Goal: Task Accomplishment & Management: Complete application form

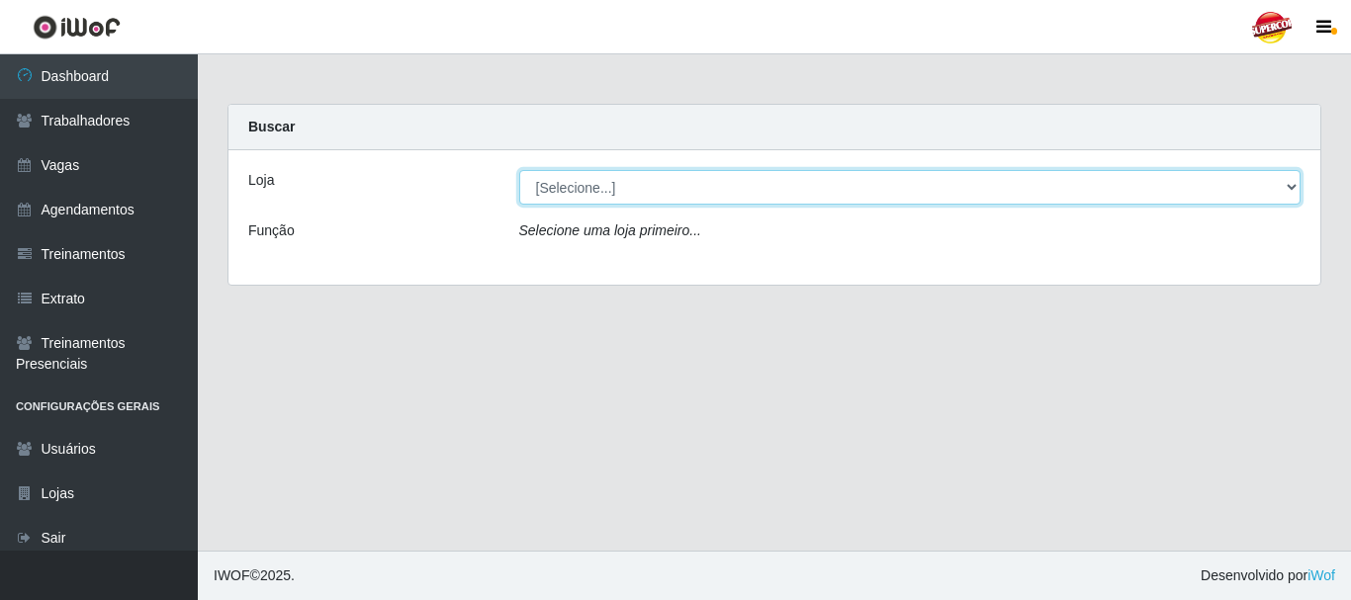
click at [559, 184] on select "[Selecione...] Supercop - [GEOGRAPHIC_DATA]" at bounding box center [910, 187] width 782 height 35
select select "522"
click at [519, 170] on select "[Selecione...] Supercop - [GEOGRAPHIC_DATA]" at bounding box center [910, 187] width 782 height 35
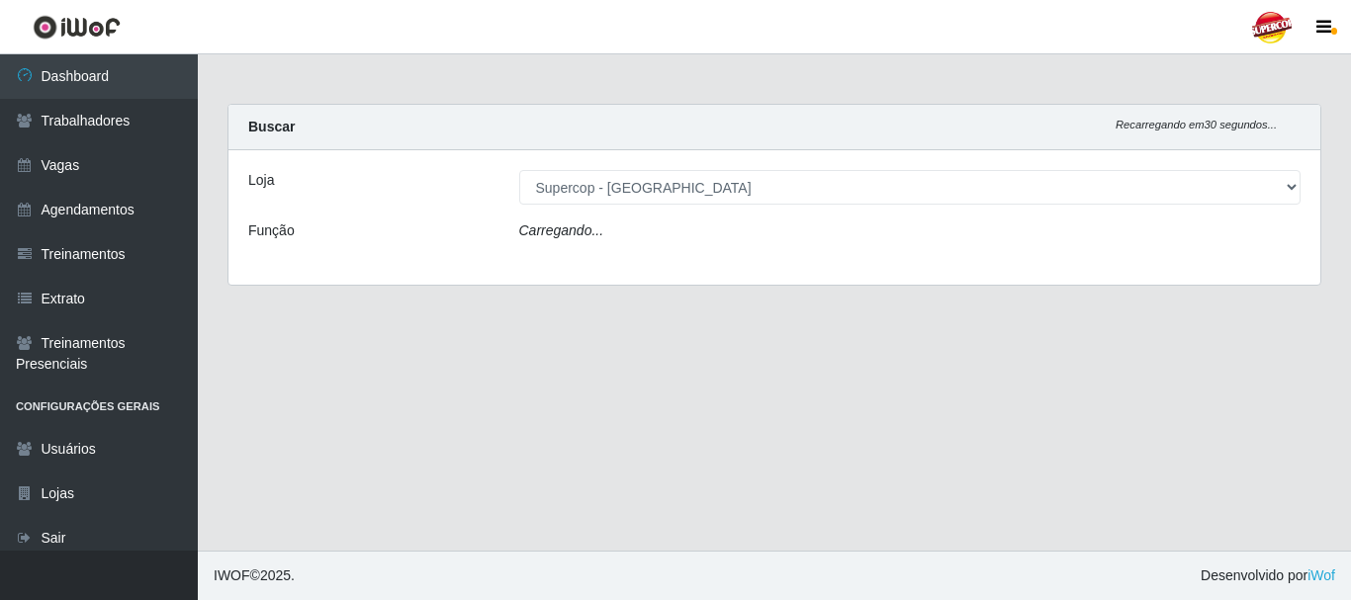
click at [582, 241] on div "Carregando..." at bounding box center [910, 235] width 812 height 29
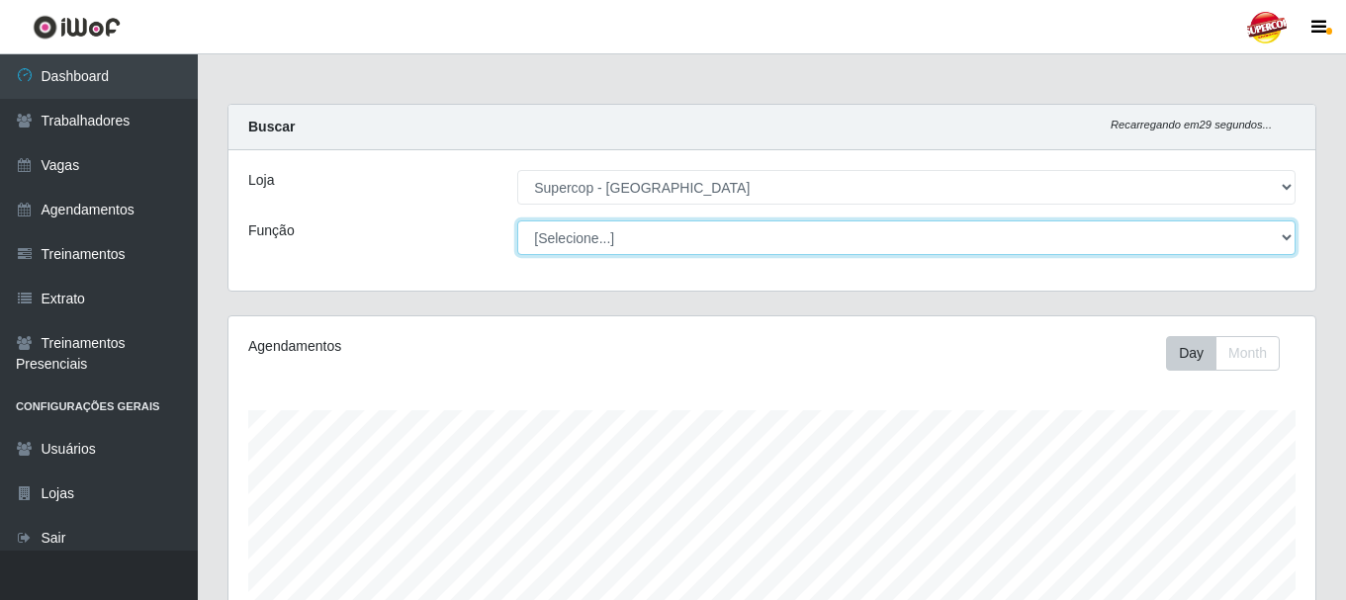
scroll to position [411, 1087]
click at [555, 251] on select "[Selecione...] Balconista de Padaria Balconista de Padaria + Balconista de Pada…" at bounding box center [906, 238] width 779 height 35
click at [577, 241] on select "[Selecione...] Balconista de Padaria Balconista de Padaria + Balconista de Pada…" at bounding box center [906, 238] width 779 height 35
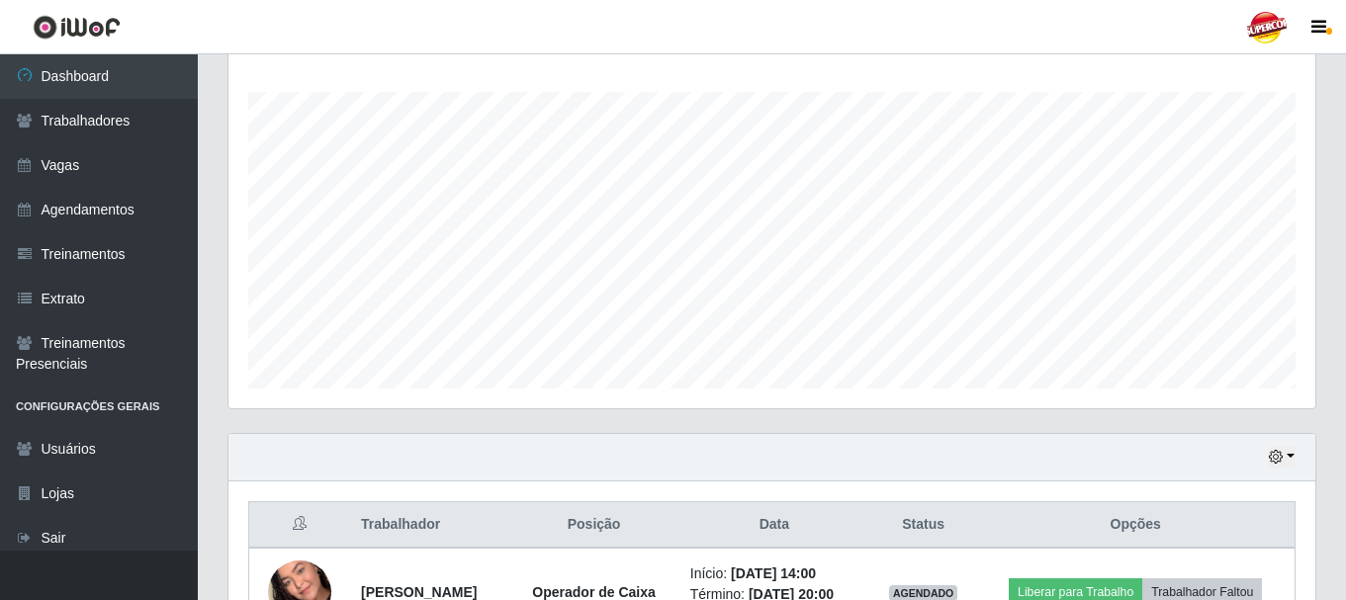
scroll to position [449, 0]
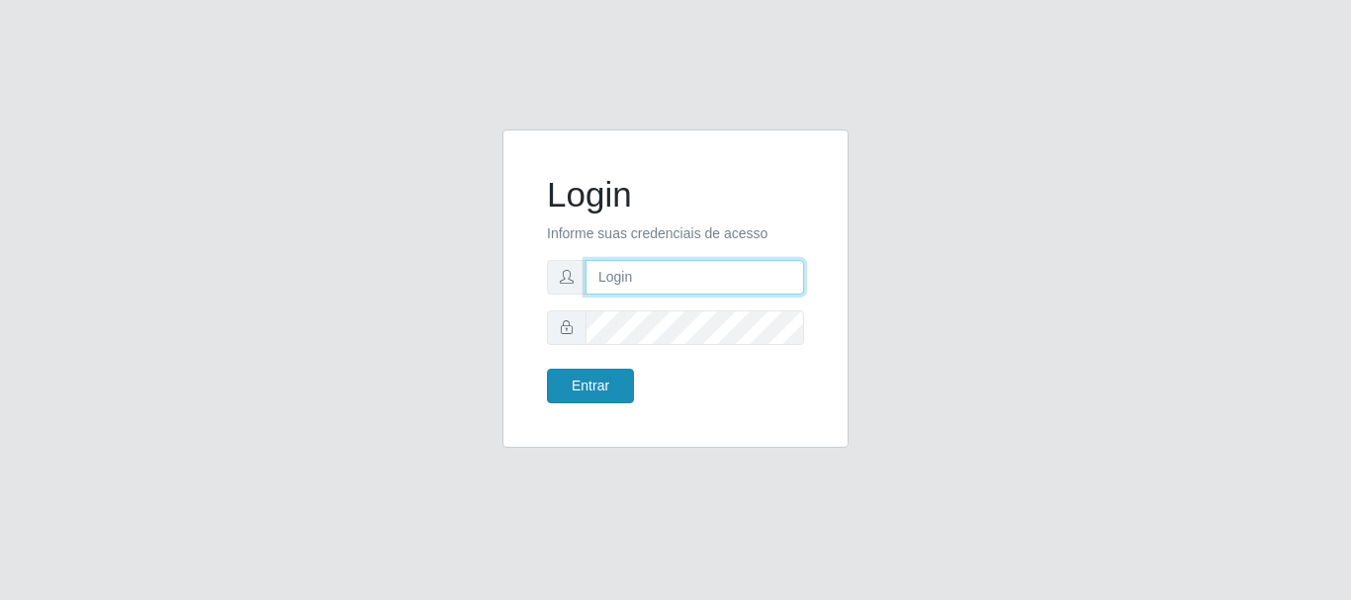
type input "[EMAIL_ADDRESS][DOMAIN_NAME]"
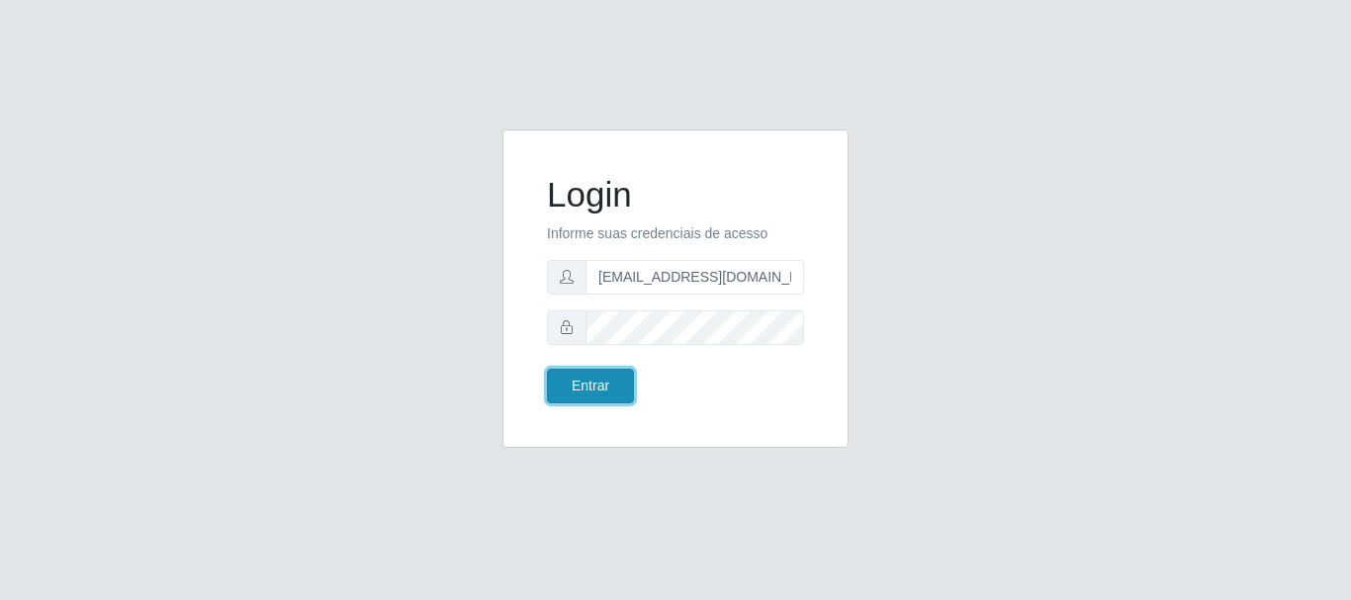
click at [608, 370] on button "Entrar" at bounding box center [590, 386] width 87 height 35
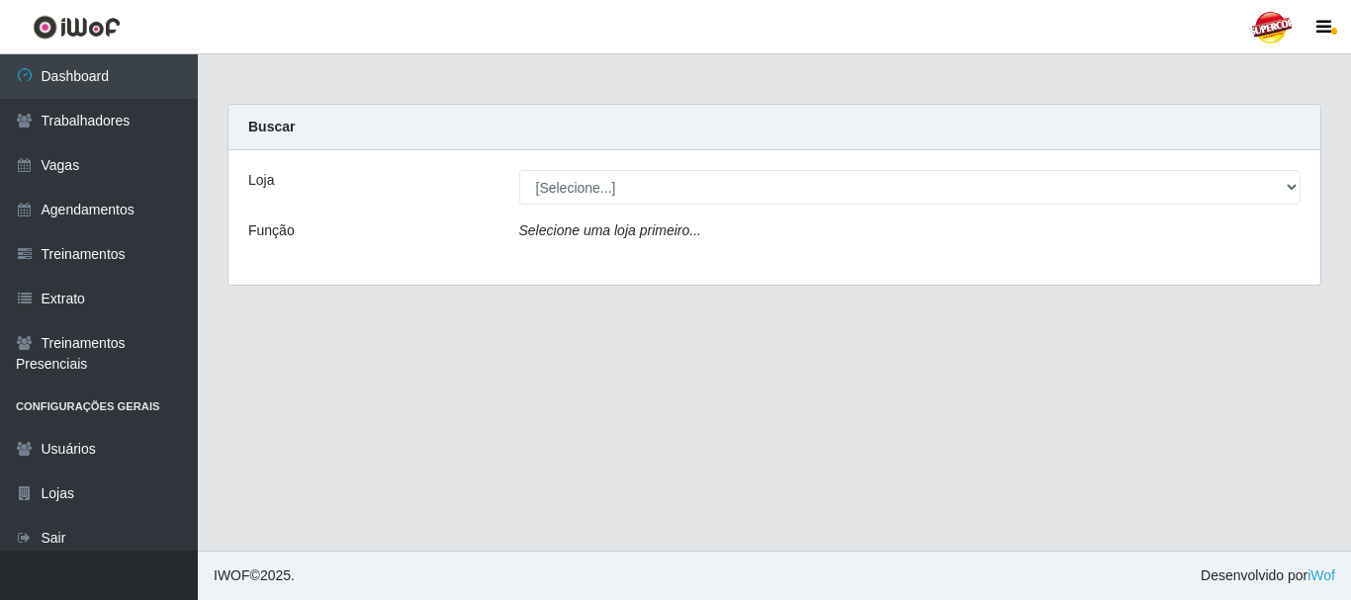
click at [571, 207] on div "Loja [Selecione...] Supercop - São Francisco Função Selecione uma loja primeiro…" at bounding box center [775, 217] width 1092 height 135
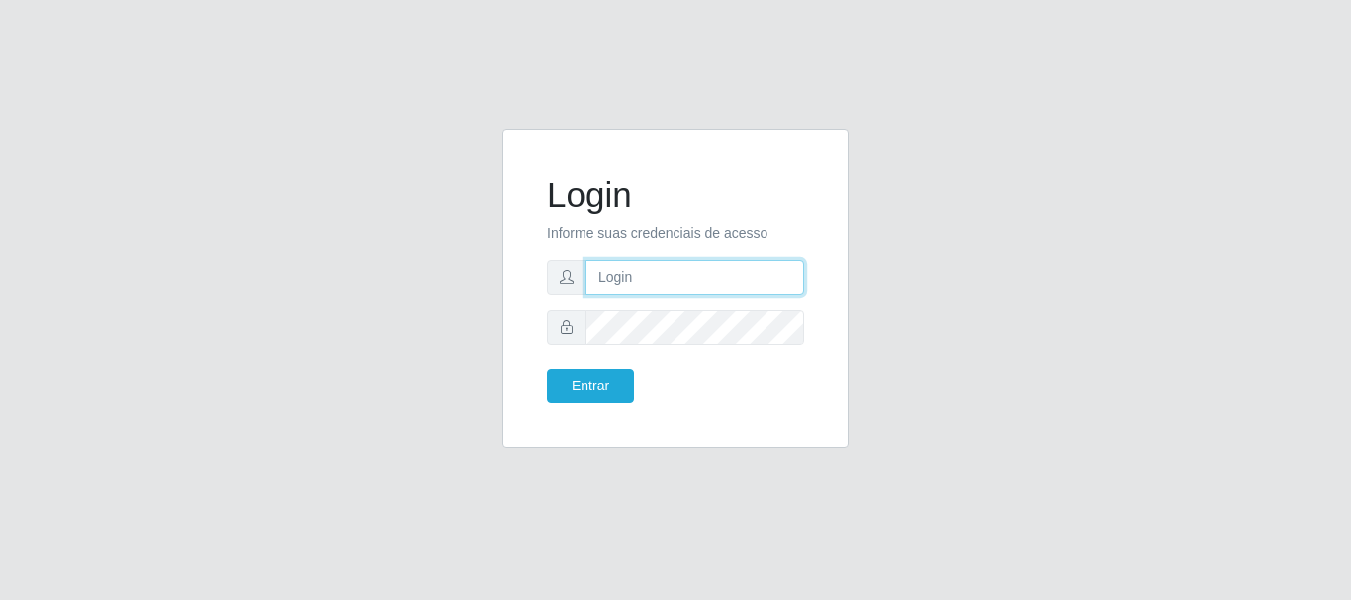
type input "victorbarros983@gmail.com"
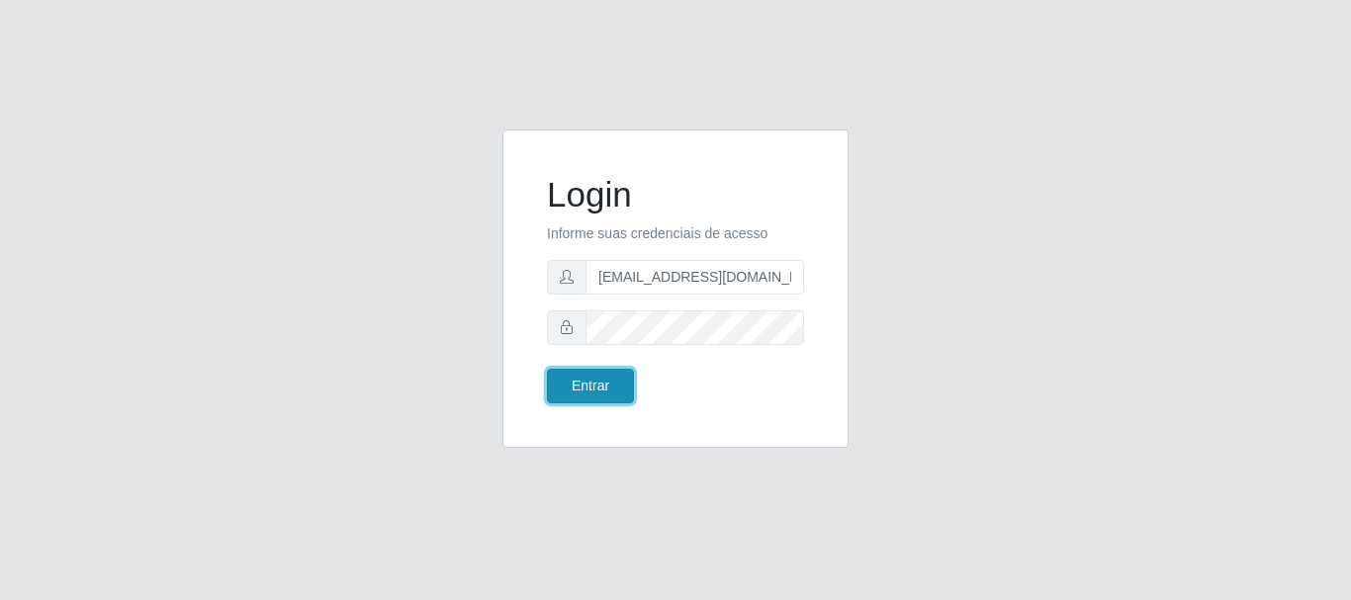
click at [602, 389] on button "Entrar" at bounding box center [590, 386] width 87 height 35
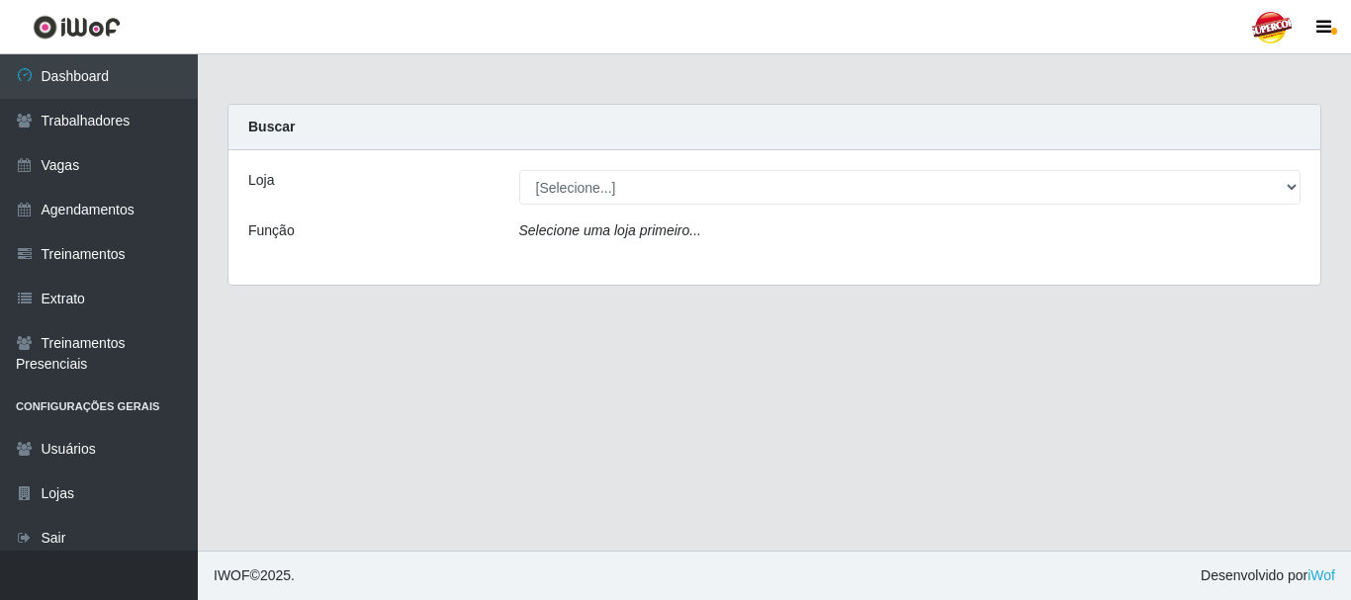
click at [667, 211] on div "Loja [Selecione...] Supercop - São Francisco Função Selecione uma loja primeiro…" at bounding box center [775, 217] width 1092 height 135
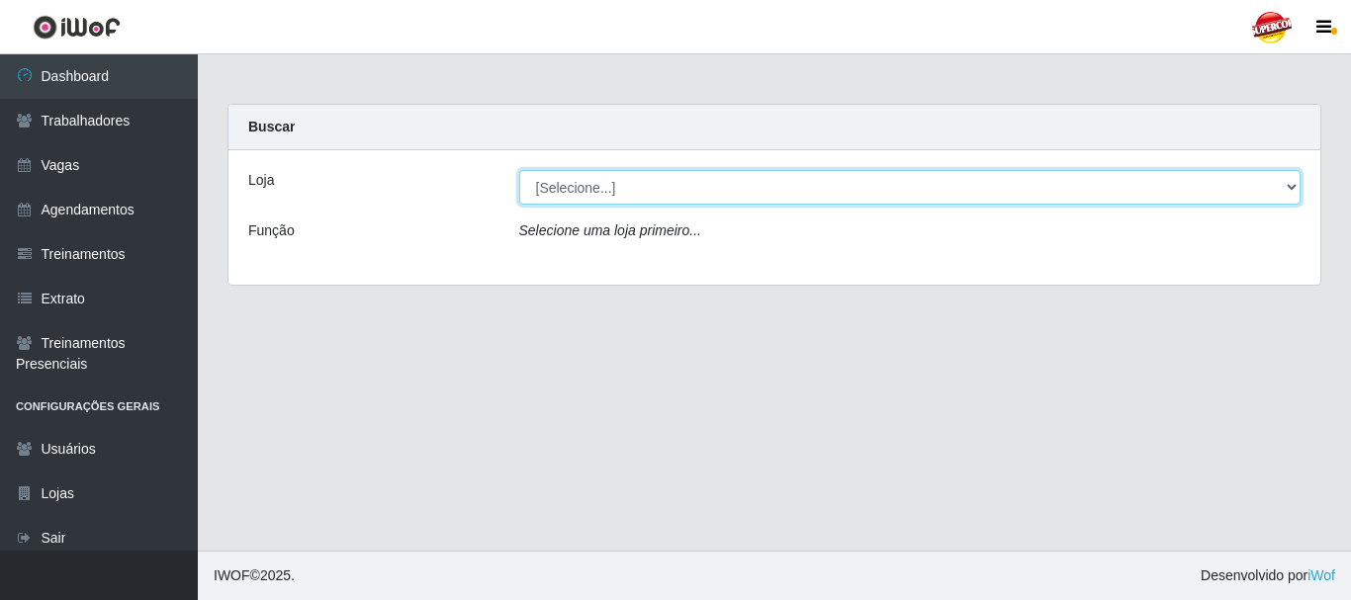
click at [612, 185] on select "[Selecione...] Supercop - [GEOGRAPHIC_DATA]" at bounding box center [910, 187] width 782 height 35
select select "522"
click at [519, 170] on select "[Selecione...] Supercop - [GEOGRAPHIC_DATA]" at bounding box center [910, 187] width 782 height 35
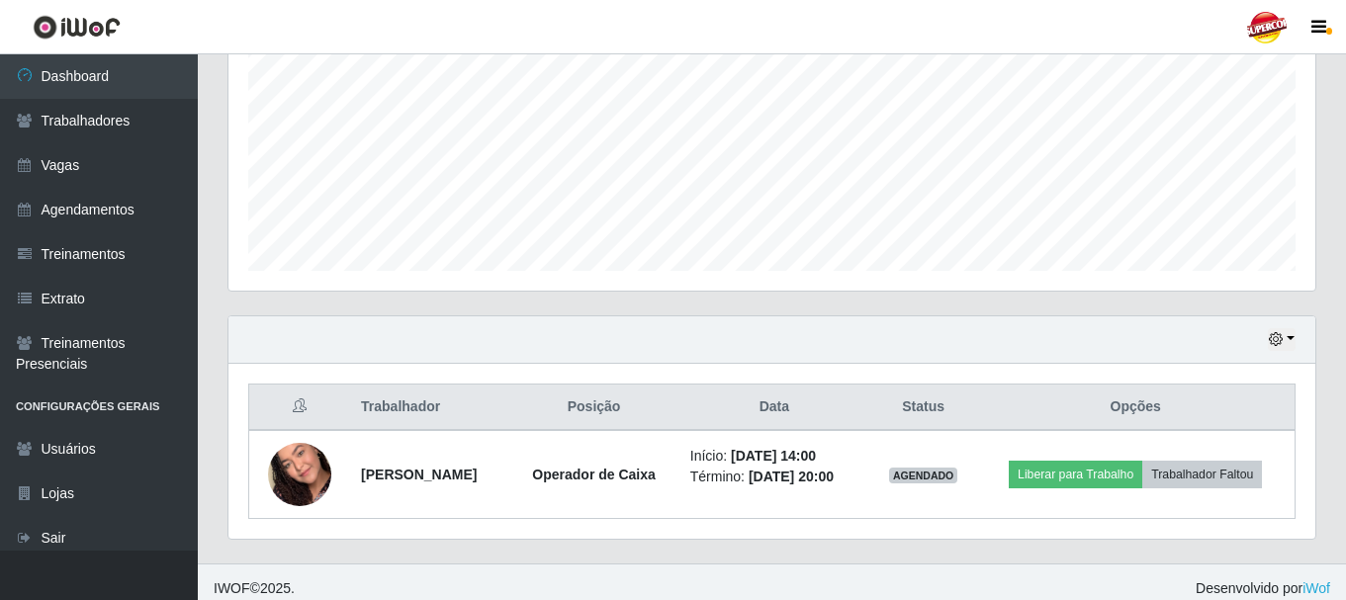
scroll to position [449, 0]
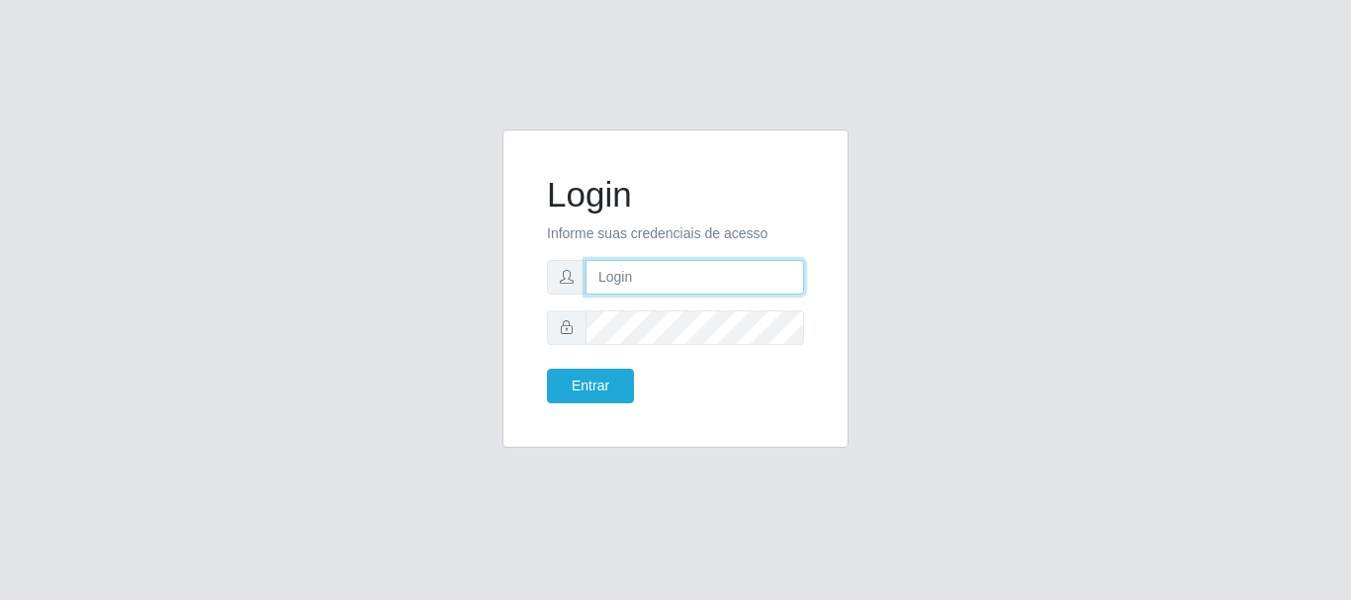
type input "victorbarros983@gmail.com"
click at [612, 367] on form "Login Informe suas credenciais de acesso victorbarros983@gmail.com Entrar" at bounding box center [675, 288] width 257 height 229
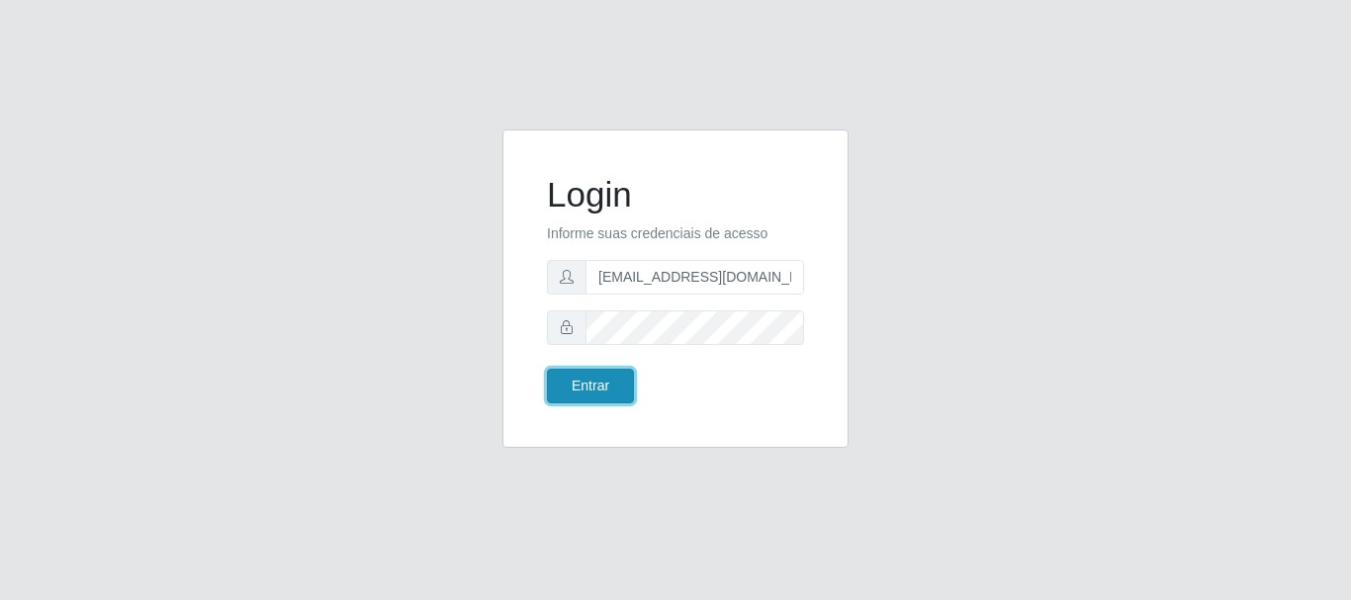
click at [610, 377] on button "Entrar" at bounding box center [590, 386] width 87 height 35
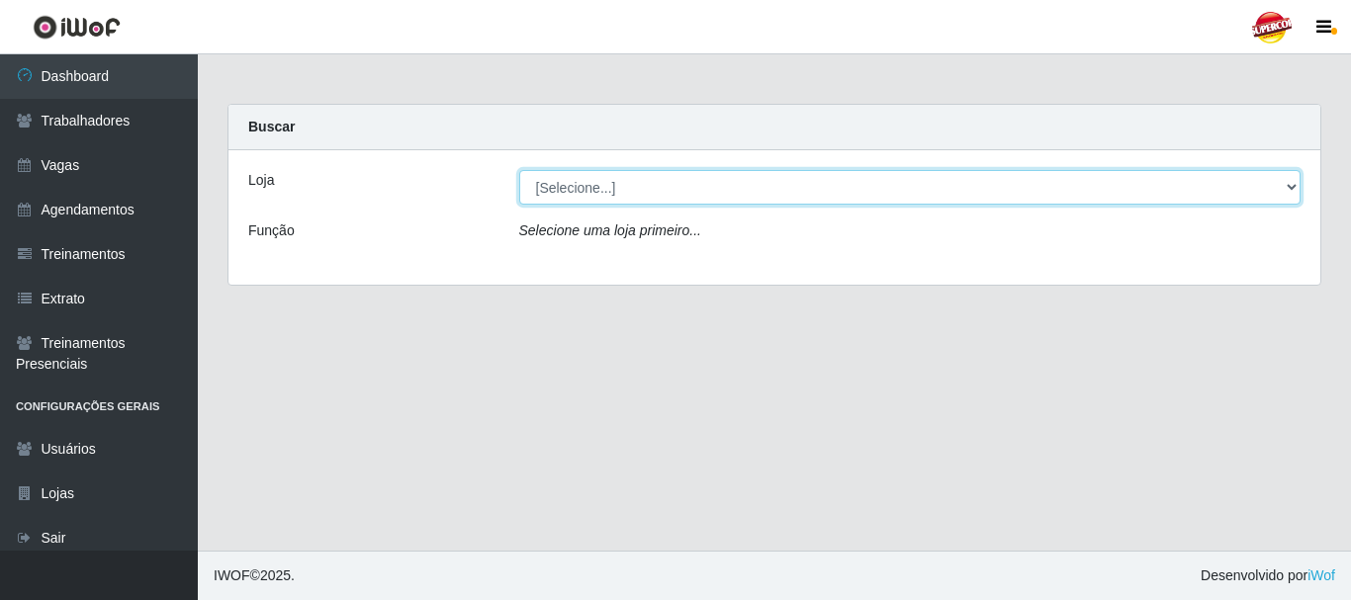
click at [575, 181] on select "[Selecione...] Supercop - [GEOGRAPHIC_DATA]" at bounding box center [910, 187] width 782 height 35
select select "522"
click at [519, 170] on select "[Selecione...] Supercop - [GEOGRAPHIC_DATA]" at bounding box center [910, 187] width 782 height 35
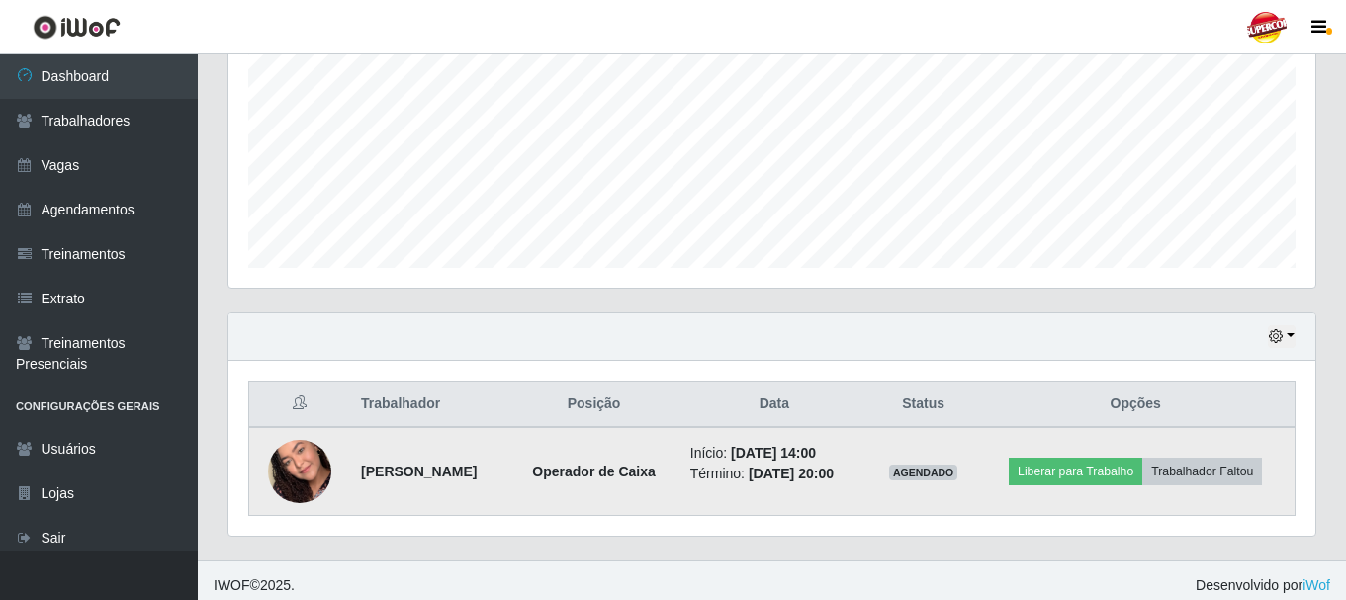
scroll to position [449, 0]
